Goal: Find specific page/section: Find specific page/section

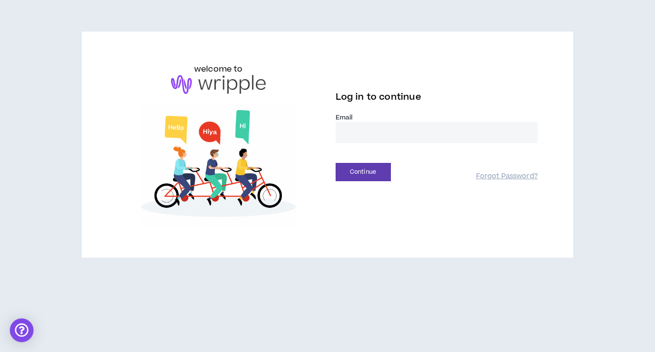
click at [389, 124] on input "email" at bounding box center [437, 132] width 202 height 21
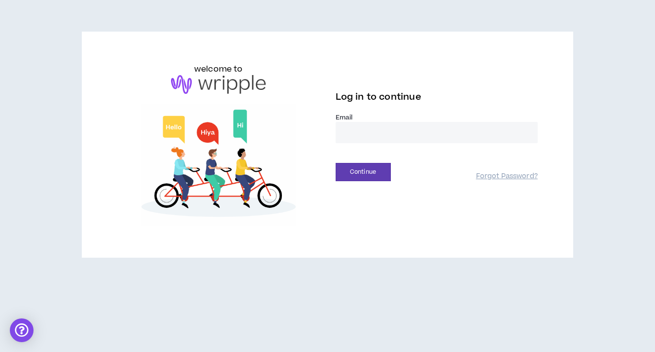
type input "**********"
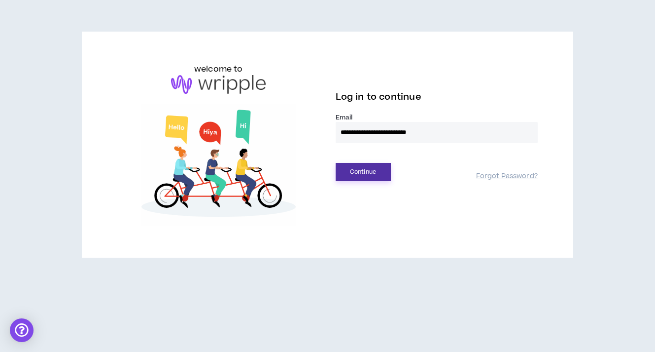
click at [363, 169] on button "Continue" at bounding box center [363, 172] width 55 height 18
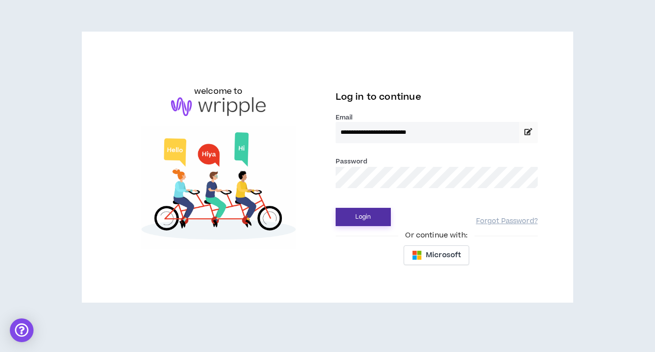
click at [364, 217] on button "Login" at bounding box center [363, 217] width 55 height 18
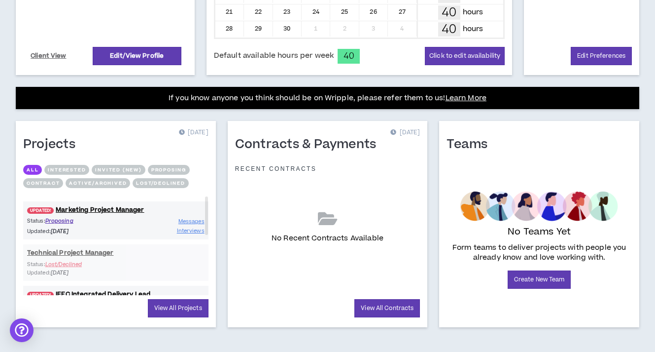
scroll to position [317, 0]
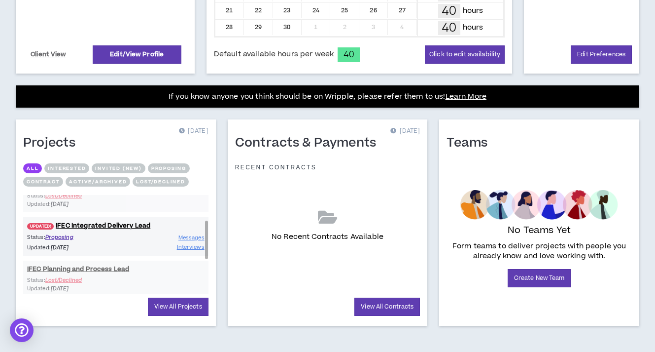
click at [151, 244] on div "Status: Proposing Updated: [DATE] Messages Interviews" at bounding box center [115, 242] width 185 height 19
click at [148, 224] on link "UPDATED! IFEC Integrated Delivery Lead" at bounding box center [115, 225] width 185 height 9
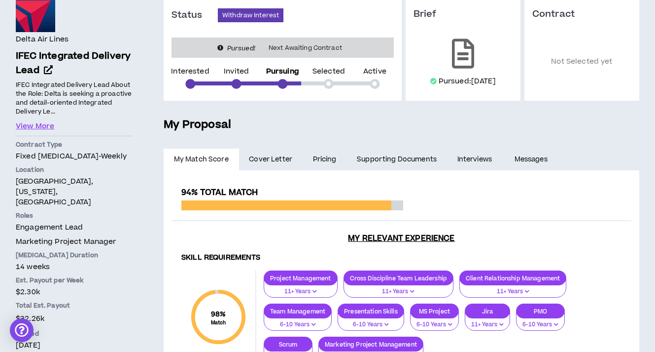
scroll to position [100, 0]
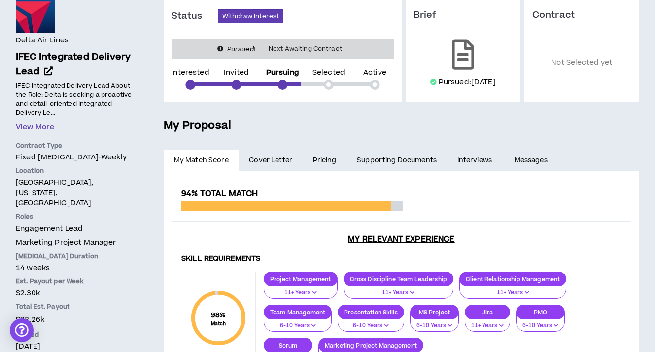
click at [29, 128] on button "View More" at bounding box center [35, 127] width 38 height 11
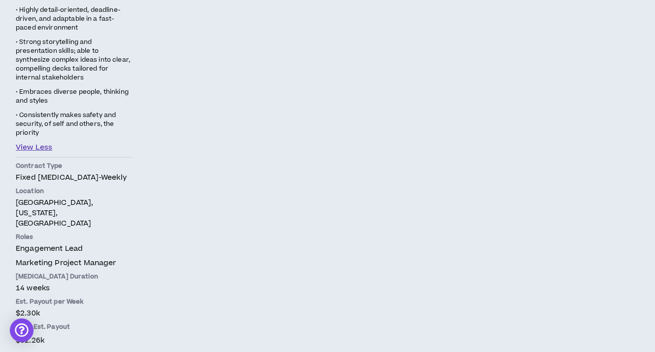
scroll to position [1067, 0]
